Goal: Task Accomplishment & Management: Manage account settings

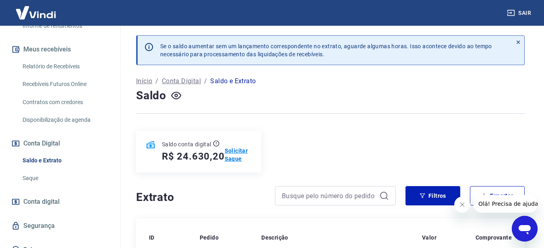
click at [232, 157] on p "Solicitar Saque" at bounding box center [238, 155] width 27 height 16
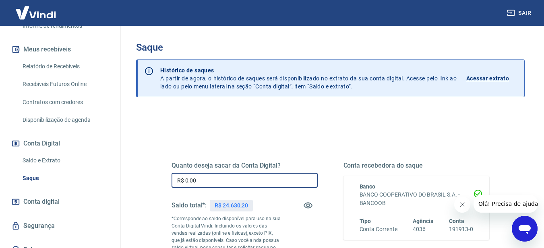
drag, startPoint x: 200, startPoint y: 186, endPoint x: 184, endPoint y: 187, distance: 16.5
click at [184, 187] on input "R$ 0,00" at bounding box center [244, 180] width 146 height 15
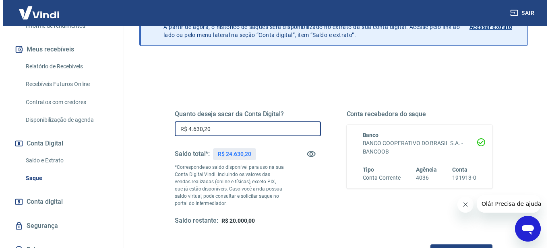
scroll to position [121, 0]
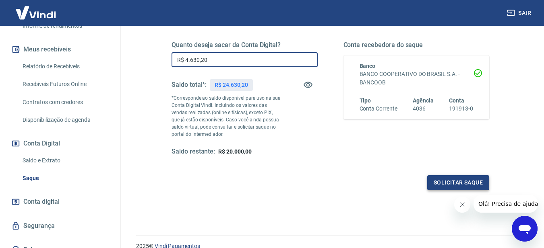
type input "R$ 4.630,20"
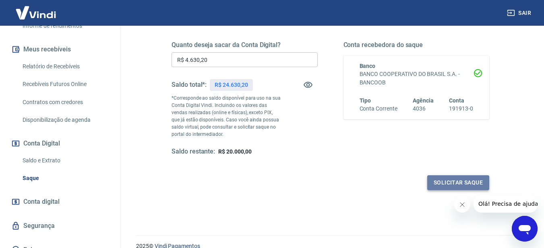
click at [452, 178] on button "Solicitar saque" at bounding box center [458, 183] width 62 height 15
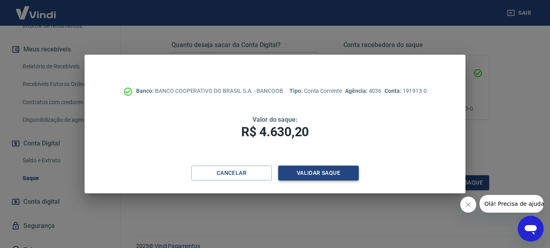
click at [309, 170] on button "Validar saque" at bounding box center [318, 173] width 81 height 15
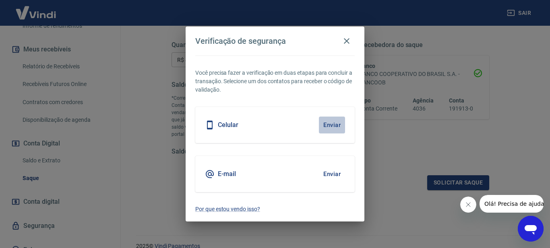
click at [335, 123] on button "Enviar" at bounding box center [332, 125] width 26 height 17
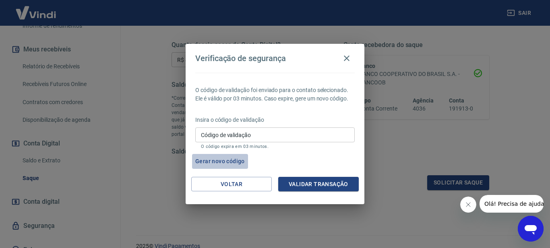
click at [222, 159] on button "Gerar novo código" at bounding box center [220, 161] width 56 height 15
click at [225, 160] on button "Gerar novo código" at bounding box center [220, 161] width 56 height 15
click at [215, 160] on button "Gerar novo código" at bounding box center [220, 161] width 56 height 15
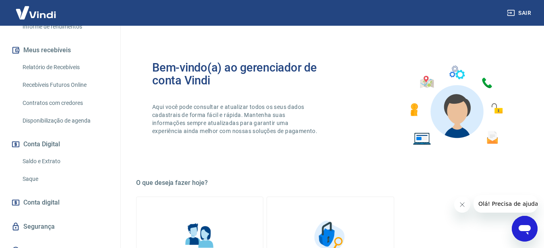
scroll to position [161, 0]
click at [40, 159] on link "Saldo e Extrato" at bounding box center [64, 161] width 91 height 17
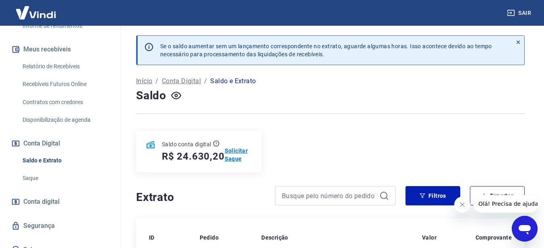
click at [231, 151] on p "Solicitar Saque" at bounding box center [238, 155] width 27 height 16
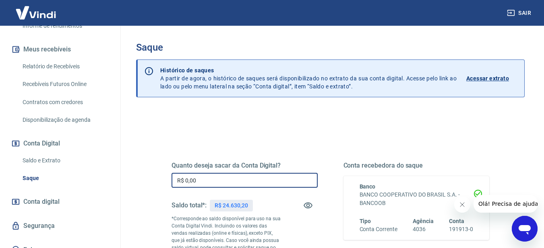
drag, startPoint x: 216, startPoint y: 179, endPoint x: 175, endPoint y: 186, distance: 41.6
click at [175, 186] on input "R$ 0,00" at bounding box center [244, 180] width 146 height 15
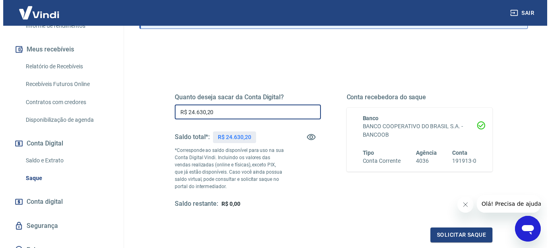
scroll to position [81, 0]
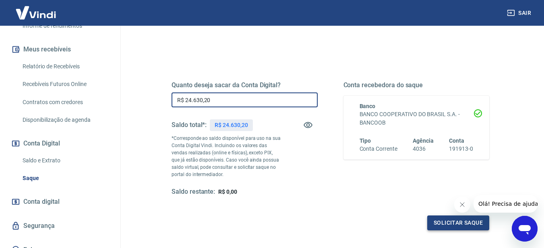
type input "R$ 24.630,20"
click at [452, 222] on button "Solicitar saque" at bounding box center [458, 223] width 62 height 15
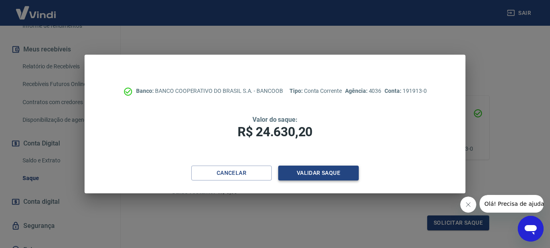
click at [308, 170] on button "Validar saque" at bounding box center [318, 173] width 81 height 15
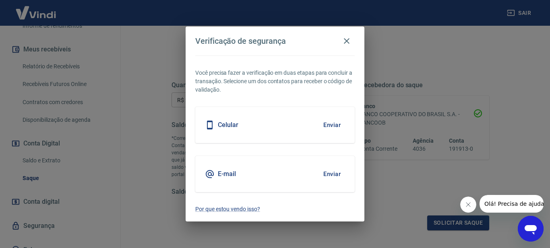
click at [292, 124] on div "Celular Enviar" at bounding box center [274, 125] width 159 height 36
click at [332, 125] on button "Enviar" at bounding box center [332, 125] width 26 height 17
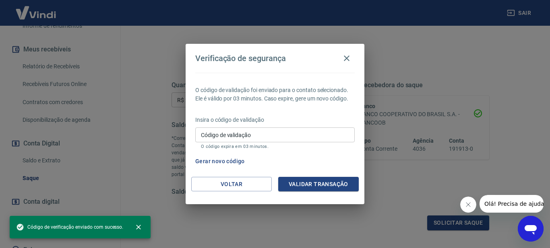
click at [268, 137] on input "Código de validação" at bounding box center [274, 135] width 159 height 15
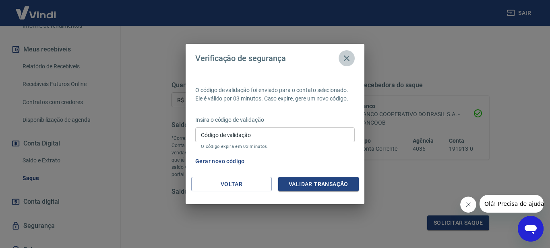
click at [348, 55] on icon "button" at bounding box center [347, 59] width 10 height 10
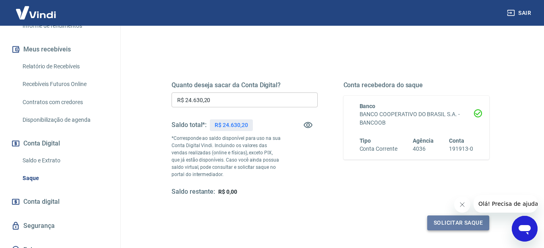
click at [448, 218] on button "Solicitar saque" at bounding box center [458, 223] width 62 height 15
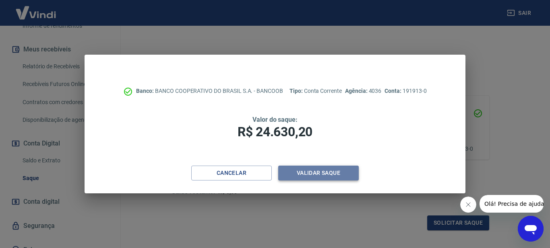
click at [331, 172] on button "Validar saque" at bounding box center [318, 173] width 81 height 15
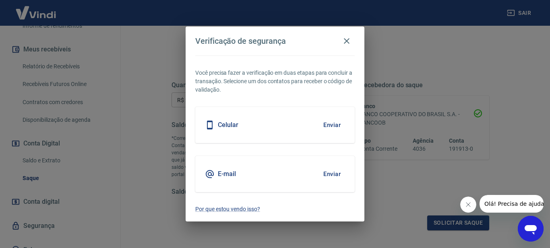
click at [334, 174] on button "Enviar" at bounding box center [332, 174] width 26 height 17
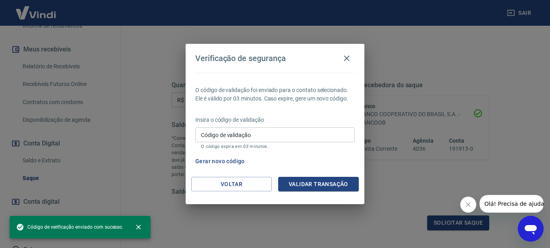
click at [224, 138] on input "Código de validação" at bounding box center [274, 135] width 159 height 15
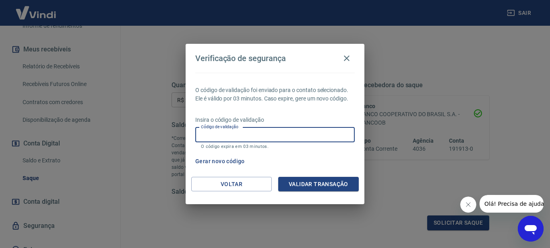
paste input "178321"
type input "178321"
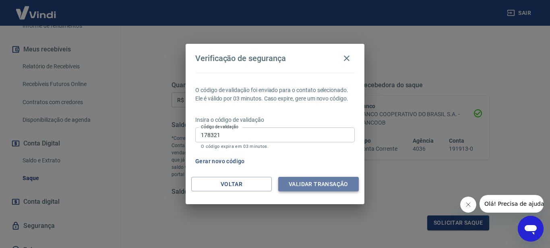
click at [302, 180] on button "Validar transação" at bounding box center [318, 184] width 81 height 15
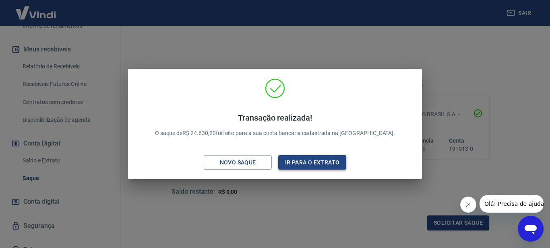
click at [294, 162] on button "Ir para o extrato" at bounding box center [312, 162] width 68 height 15
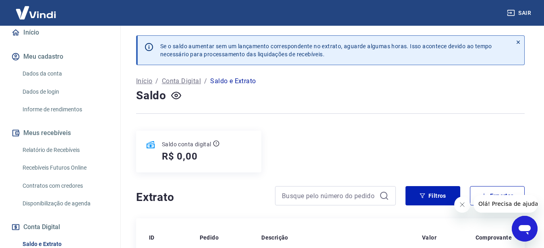
scroll to position [81, 0]
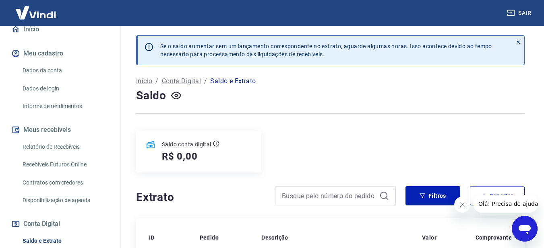
click at [42, 146] on link "Relatório de Recebíveis" at bounding box center [64, 147] width 91 height 17
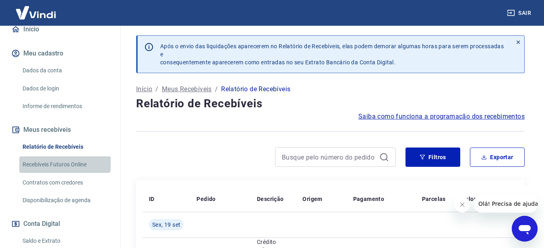
click at [64, 157] on link "Recebíveis Futuros Online" at bounding box center [64, 165] width 91 height 17
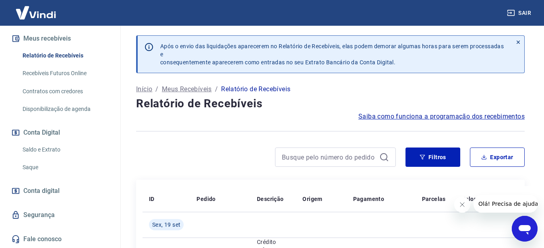
scroll to position [40, 0]
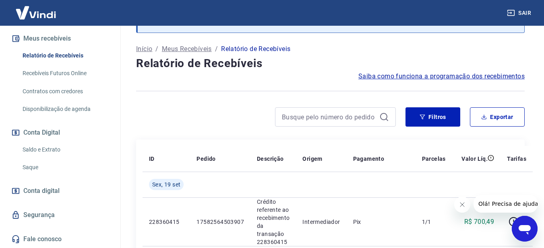
click at [43, 148] on link "Saldo e Extrato" at bounding box center [64, 150] width 91 height 17
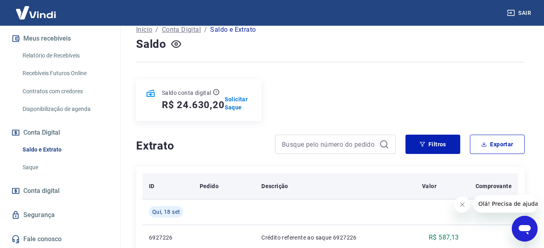
scroll to position [40, 0]
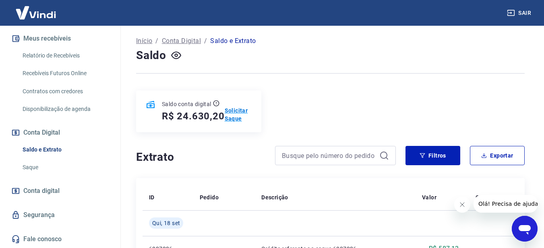
click at [229, 115] on p "Solicitar Saque" at bounding box center [238, 115] width 27 height 16
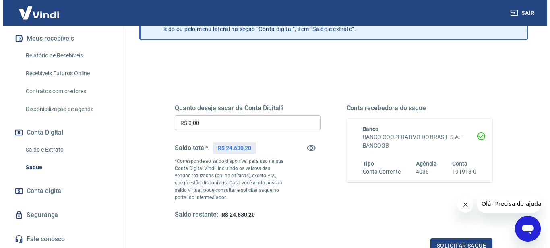
scroll to position [121, 0]
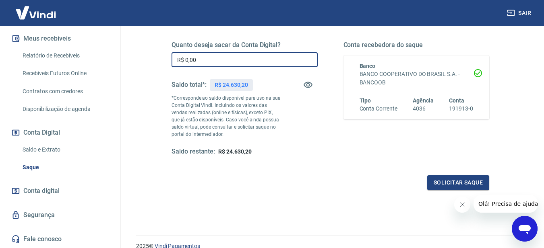
drag, startPoint x: 211, startPoint y: 61, endPoint x: 185, endPoint y: 69, distance: 27.0
click at [185, 69] on div "Quanto deseja sacar da Conta Digital? R$ 0,00 ​ Saldo total*: R$ 24.630,20 *Cor…" at bounding box center [244, 98] width 146 height 115
type input "R$ 24.630,20"
click at [446, 182] on button "Solicitar saque" at bounding box center [458, 183] width 62 height 15
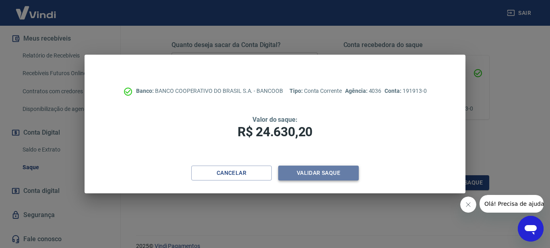
click at [313, 171] on button "Validar saque" at bounding box center [318, 173] width 81 height 15
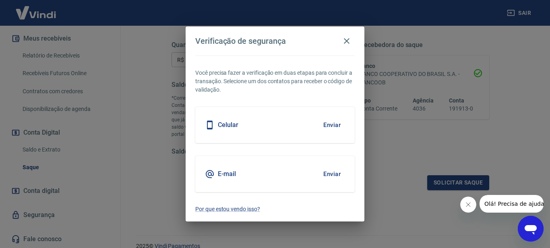
click at [330, 173] on button "Enviar" at bounding box center [332, 174] width 26 height 17
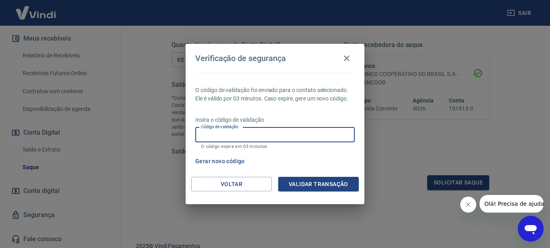
click at [231, 137] on input "Código de validação" at bounding box center [274, 135] width 159 height 15
type input "787075"
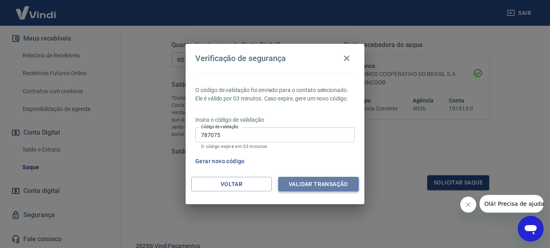
click at [310, 181] on button "Validar transação" at bounding box center [318, 184] width 81 height 15
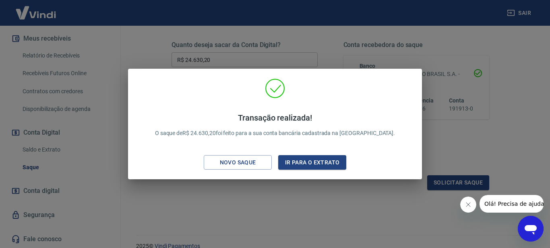
click at [378, 210] on div "Transação realizada! O saque de R$ 24.630,20 foi feito para a sua conta bancári…" at bounding box center [275, 124] width 550 height 248
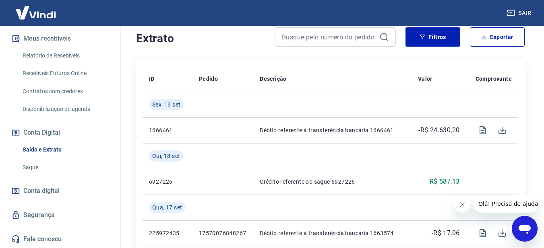
scroll to position [161, 0]
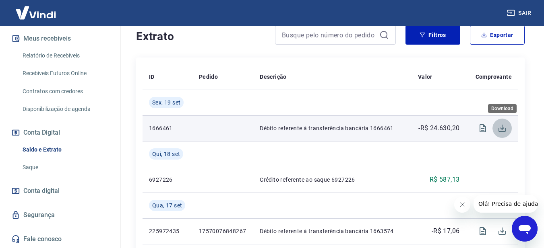
click at [501, 126] on icon "Download" at bounding box center [502, 129] width 10 height 10
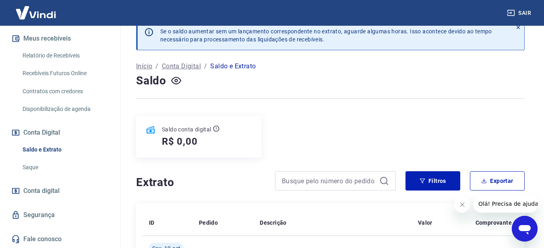
scroll to position [0, 0]
